Goal: Task Accomplishment & Management: Use online tool/utility

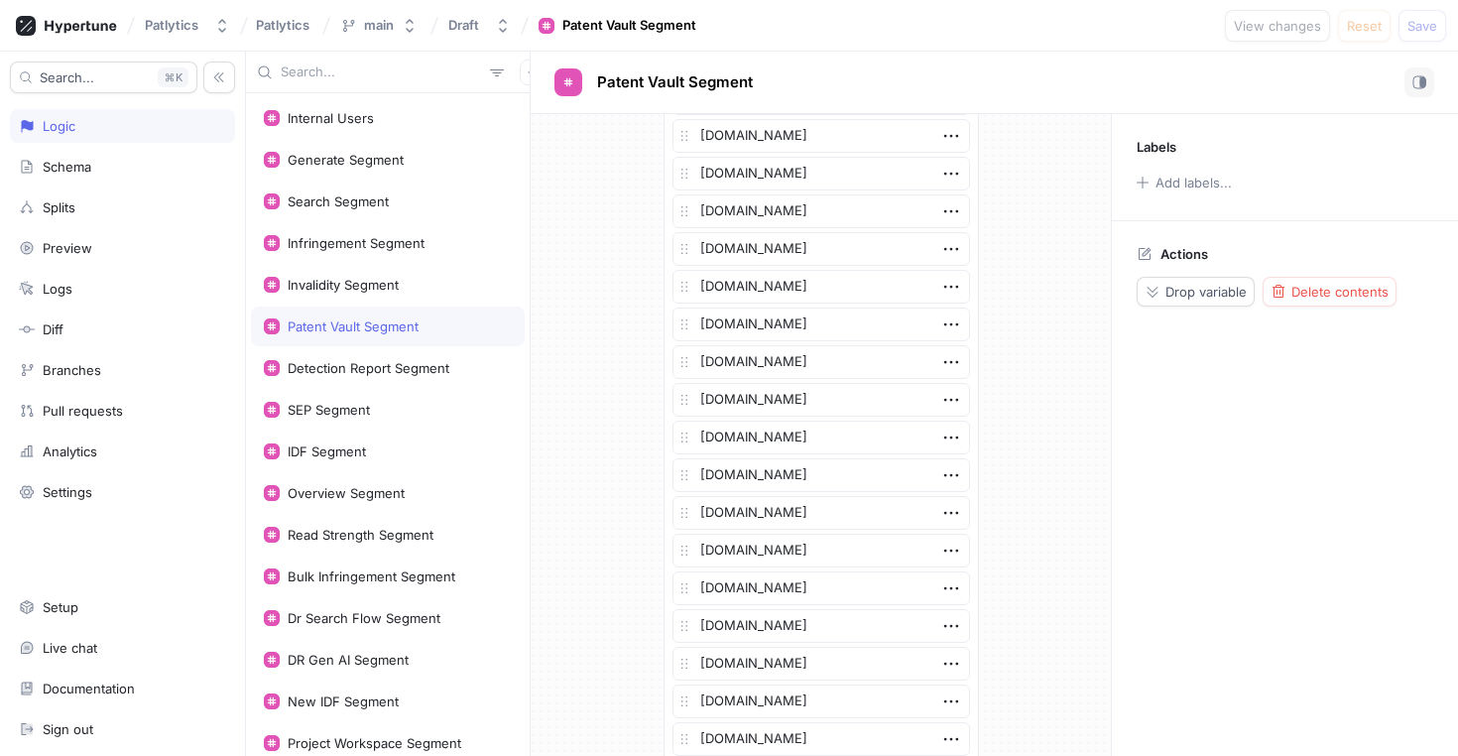
scroll to position [4674, 0]
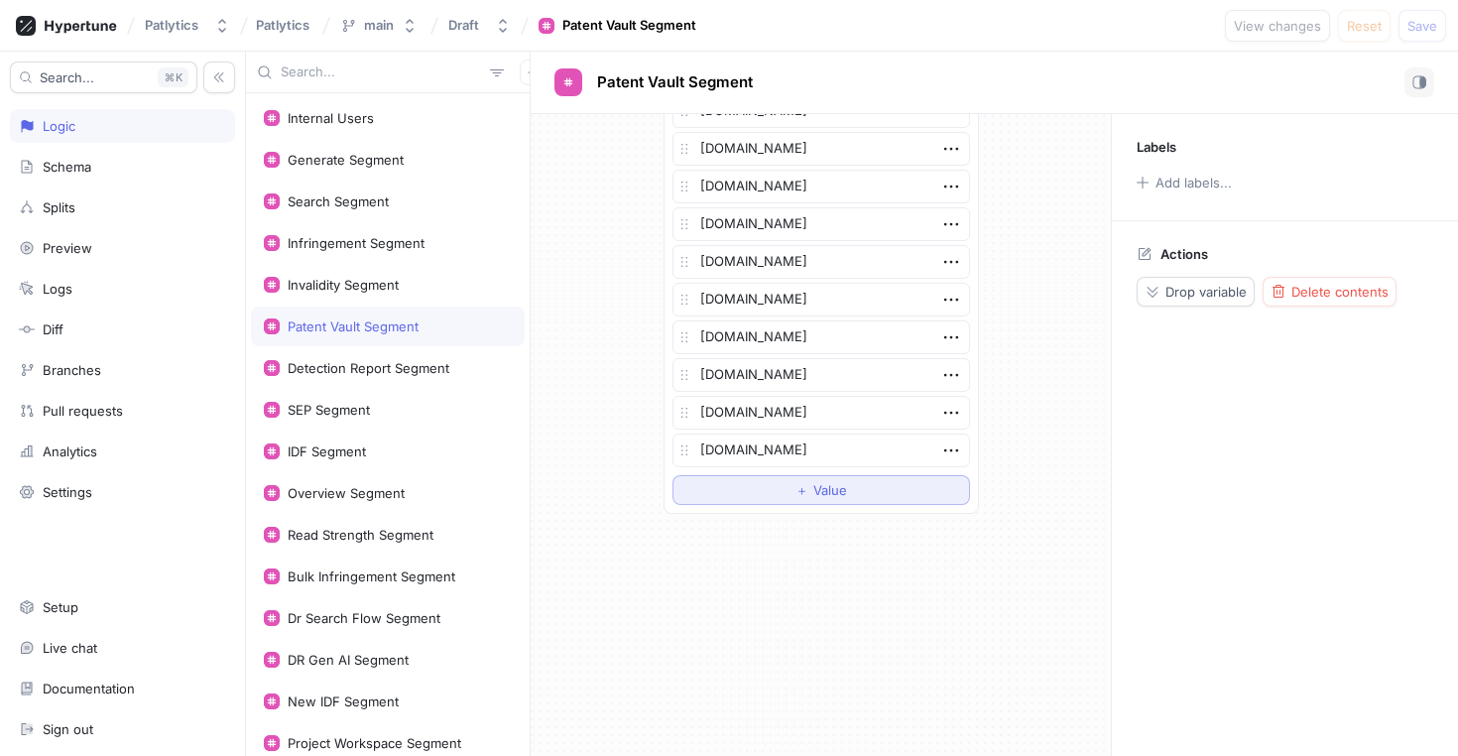
click at [751, 487] on button "＋ Value" at bounding box center [822, 490] width 298 height 30
type textarea "x"
type textarea "[PERSON_NAME][EMAIL_ADDRESS][PERSON_NAME][DOMAIN_NAME]"
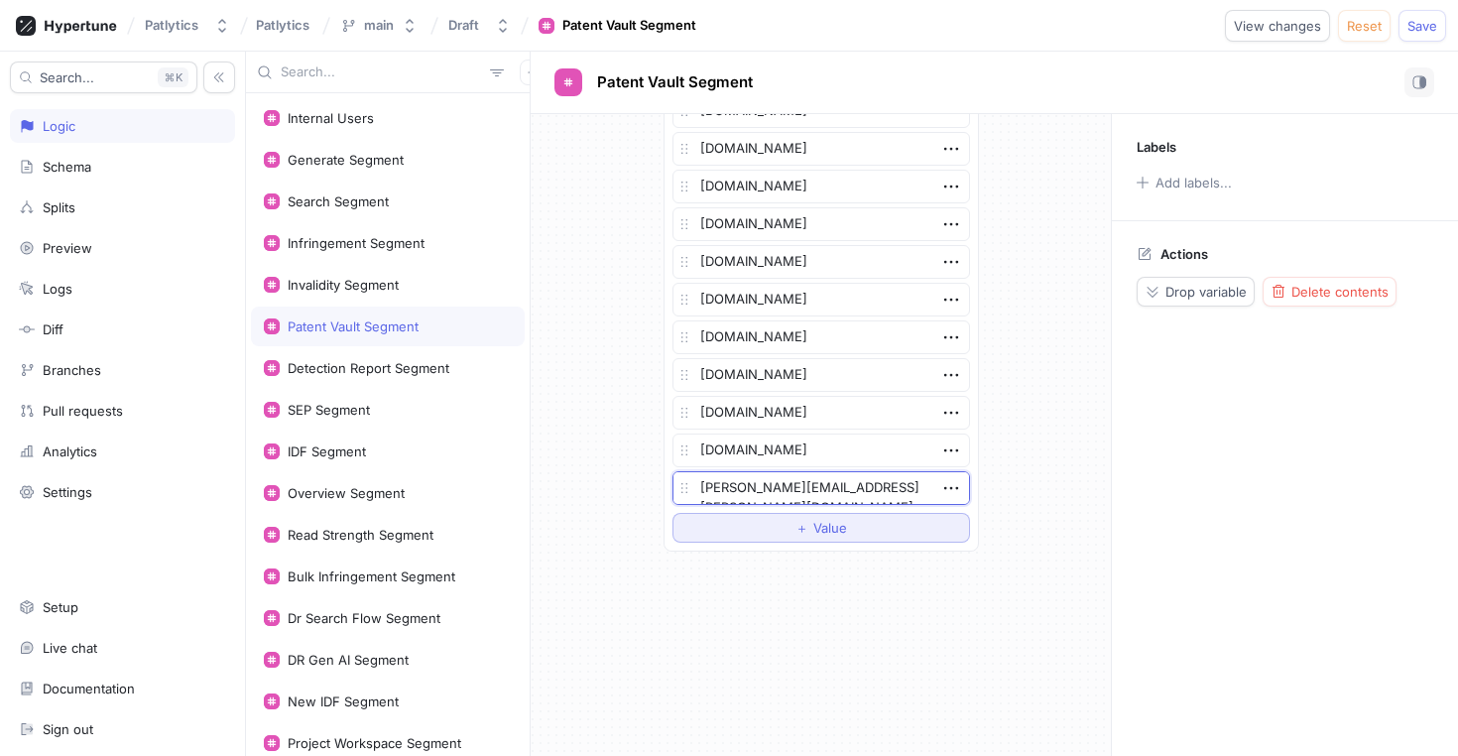
type textarea "x"
type textarea "[DOMAIN_NAME]"
type textarea "x"
type textarea "[DOMAIN_NAME]"
click at [446, 371] on div "Detection Report Segment" at bounding box center [369, 368] width 162 height 16
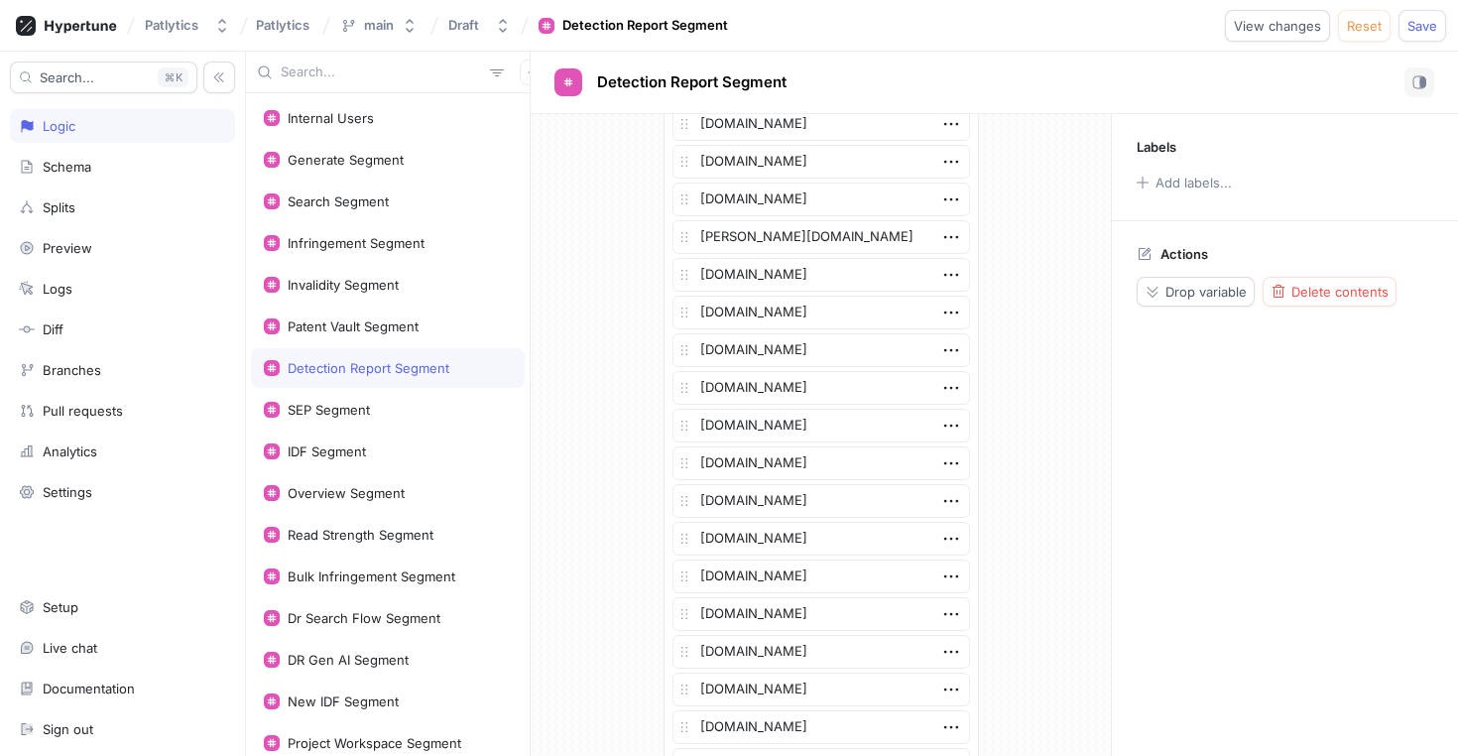
scroll to position [4771, 0]
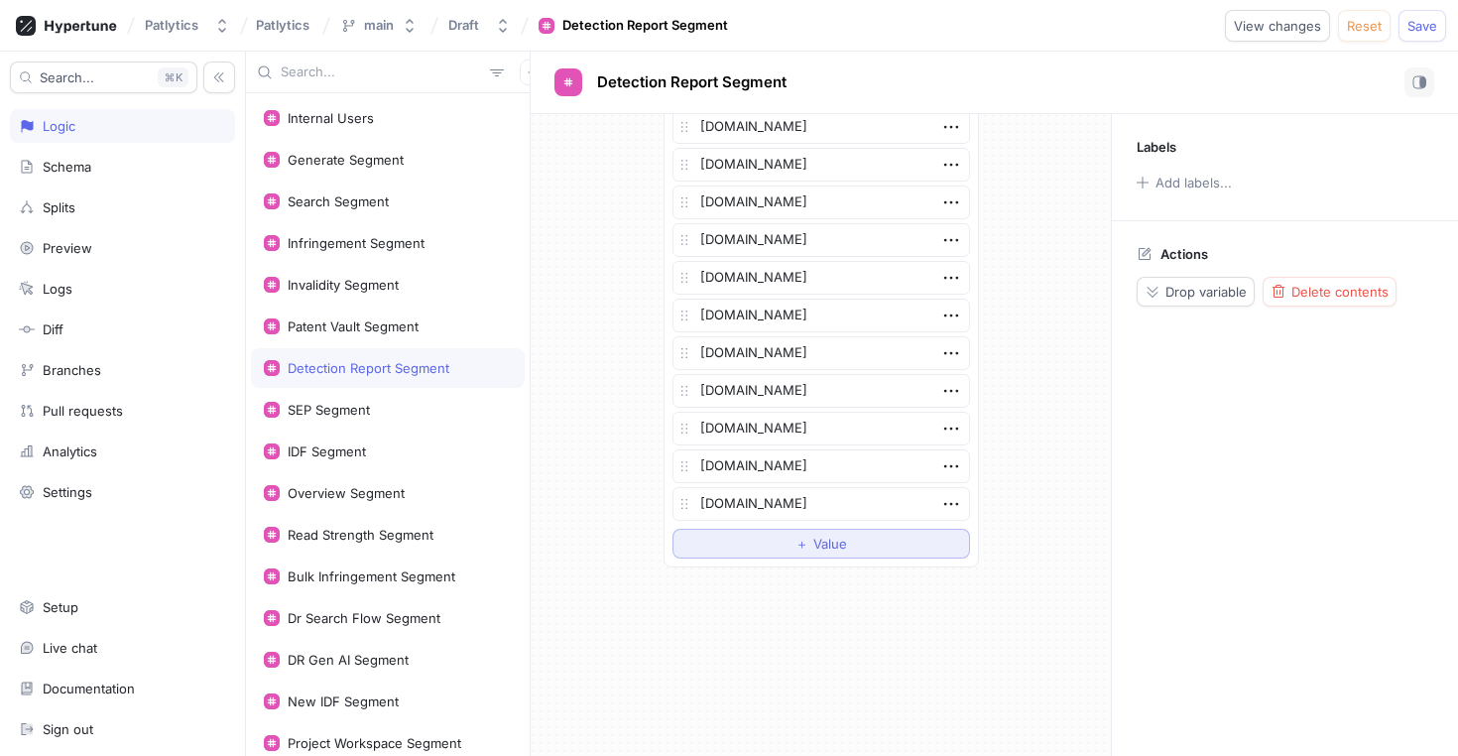
click at [761, 538] on button "＋ Value" at bounding box center [822, 544] width 298 height 30
type textarea "x"
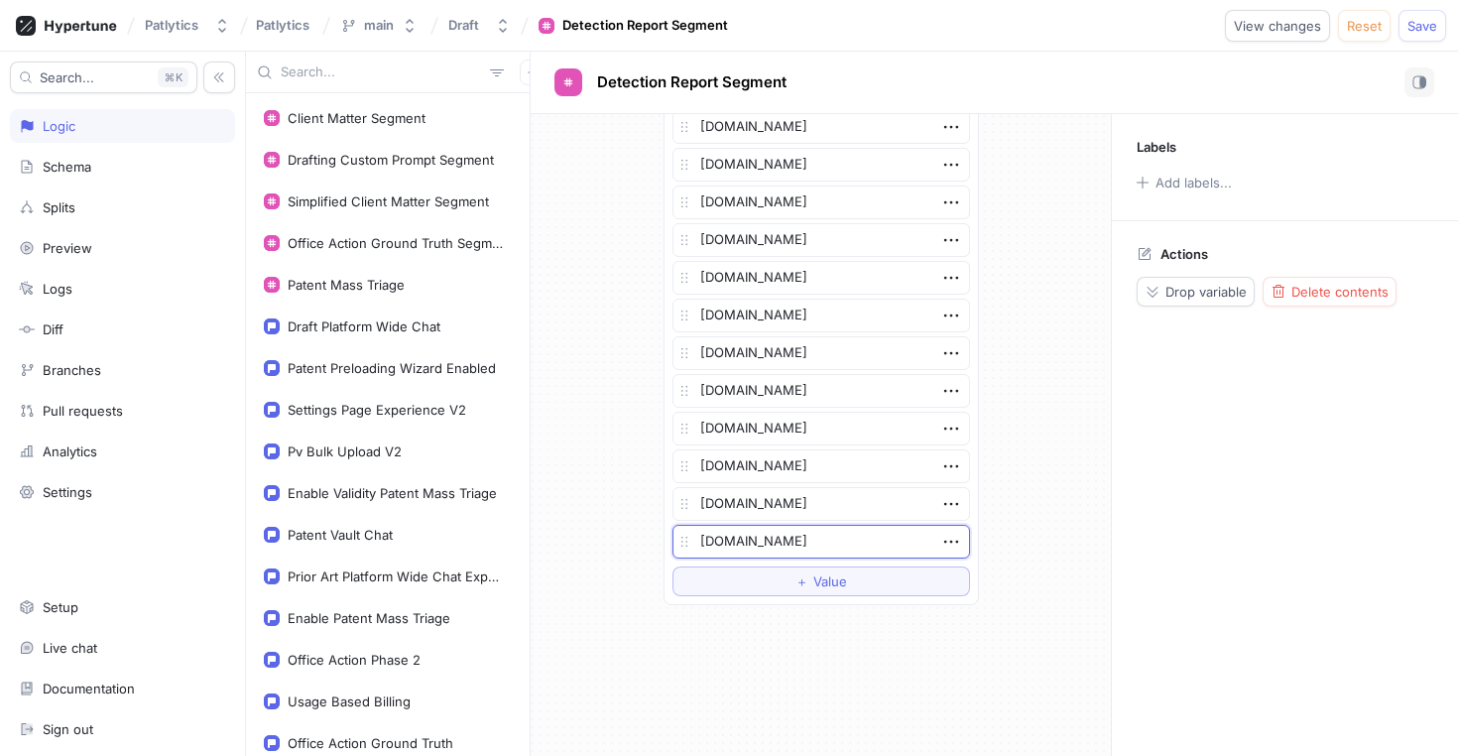
scroll to position [925, 0]
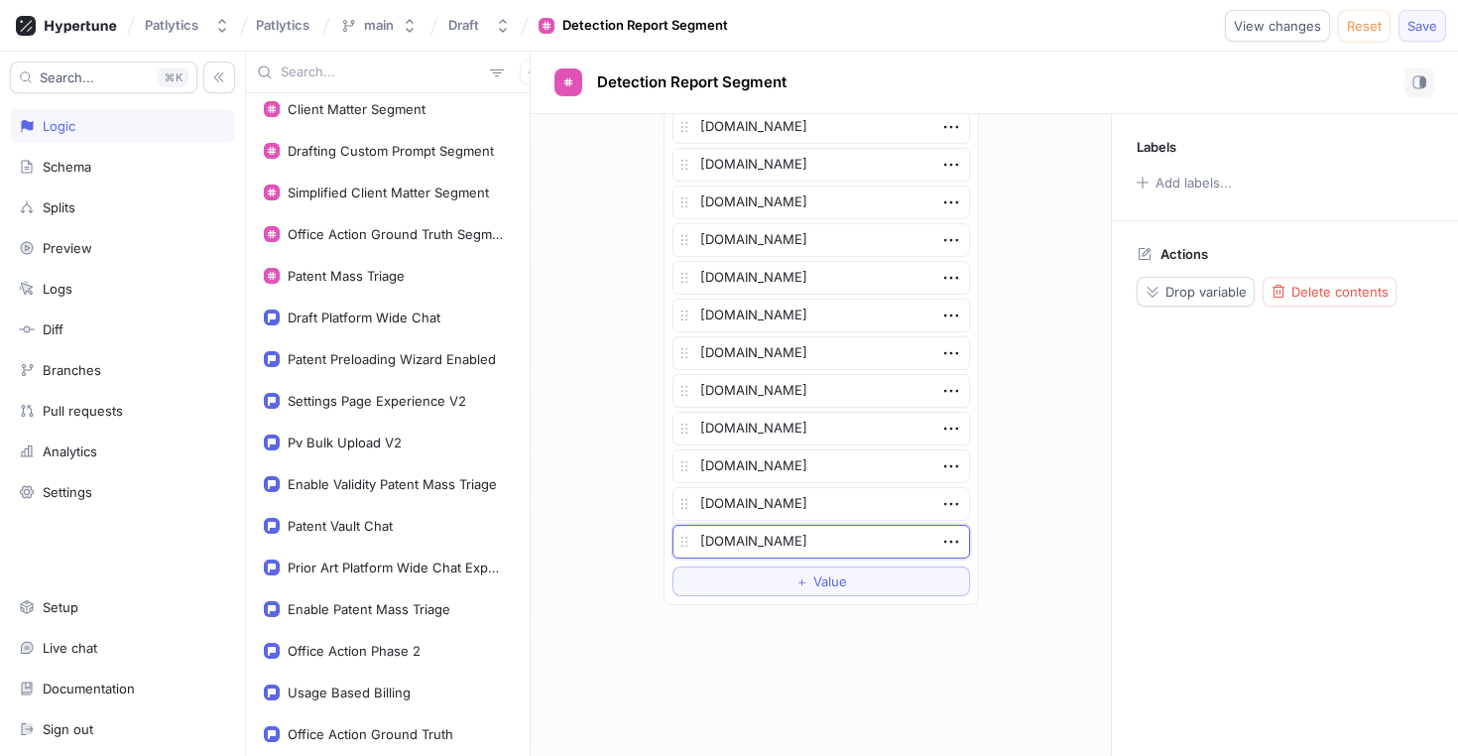
type textarea "[DOMAIN_NAME]"
click at [1427, 22] on span "Save" at bounding box center [1423, 26] width 30 height 12
type textarea "x"
